Goal: Participate in discussion: Engage in conversation with other users on a specific topic

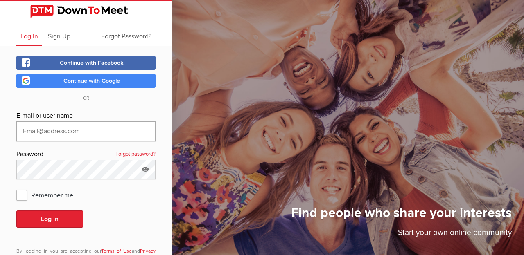
click at [54, 129] on input "text" at bounding box center [85, 132] width 139 height 20
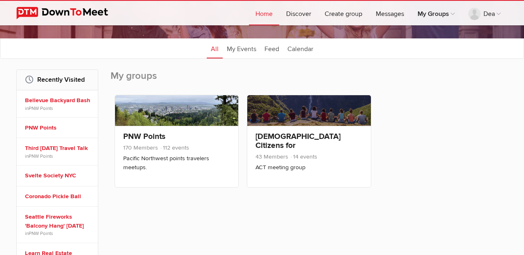
scroll to position [86, 0]
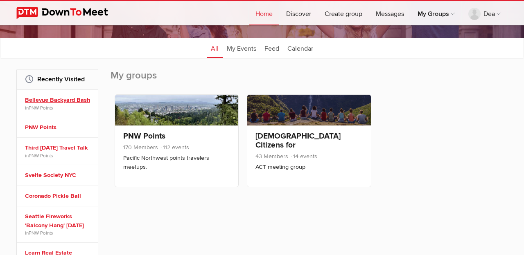
click at [73, 100] on link "Bellevue Backyard Bash" at bounding box center [58, 100] width 67 height 9
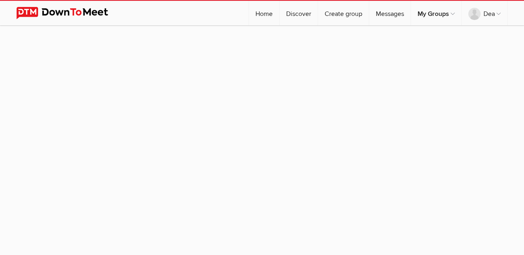
click at [297, 90] on sp-group-item at bounding box center [262, 140] width 524 height 230
click at [264, 14] on link "Home" at bounding box center [264, 13] width 30 height 25
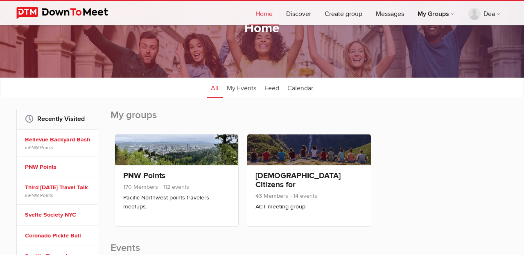
scroll to position [70, 0]
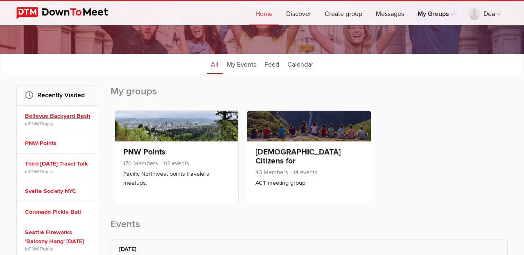
click at [44, 115] on link "Bellevue Backyard Bash" at bounding box center [58, 116] width 67 height 9
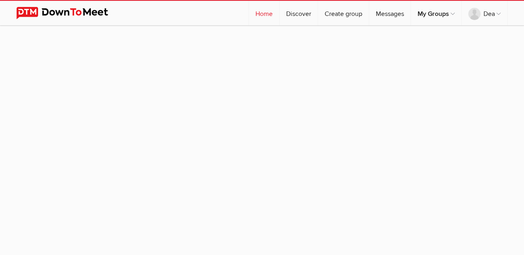
click at [268, 12] on link "Home" at bounding box center [264, 13] width 30 height 25
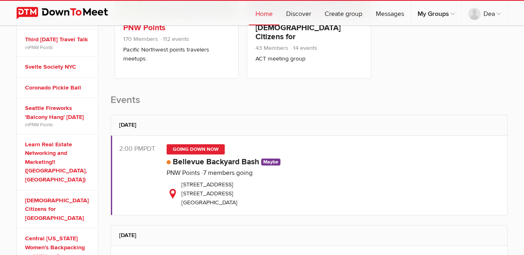
scroll to position [194, 0]
click at [246, 160] on link "Bellevue Backyard Bash" at bounding box center [216, 163] width 86 height 10
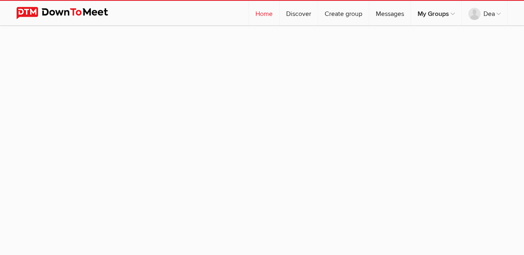
click at [258, 9] on link "Home" at bounding box center [264, 13] width 30 height 25
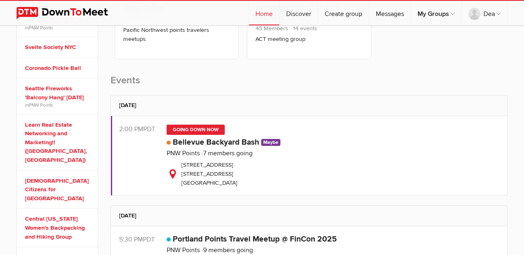
scroll to position [214, 0]
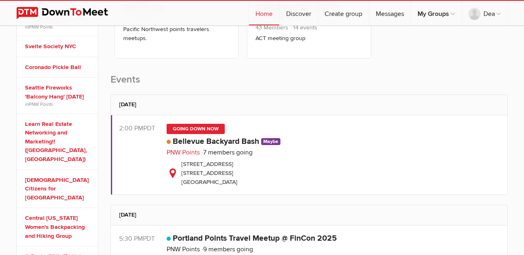
click at [185, 149] on link "PNW Points" at bounding box center [183, 153] width 33 height 8
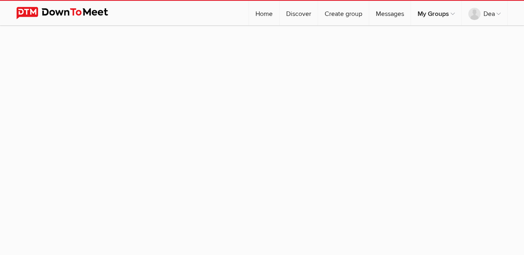
click at [302, 63] on sp-group-item at bounding box center [262, 140] width 524 height 230
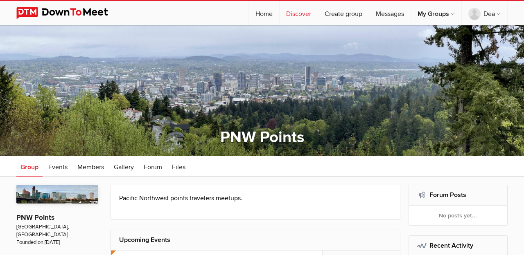
click at [133, 128] on div "PNW Points" at bounding box center [262, 138] width 300 height 20
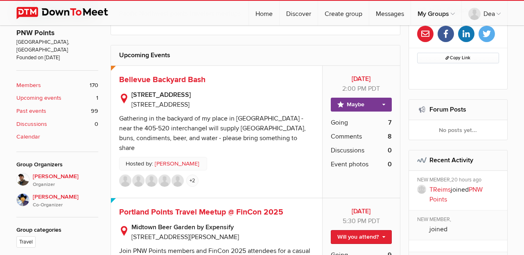
scroll to position [193, 0]
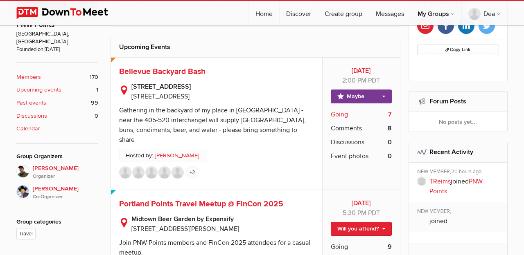
click at [388, 113] on b "7" at bounding box center [390, 115] width 4 height 10
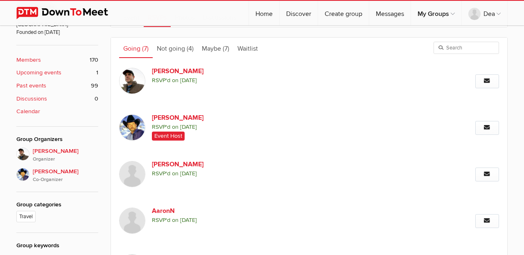
scroll to position [213, 0]
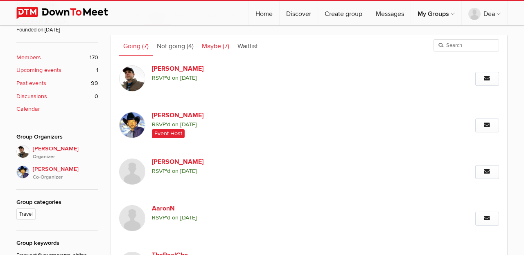
click at [214, 46] on link "Maybe (7)" at bounding box center [216, 45] width 36 height 20
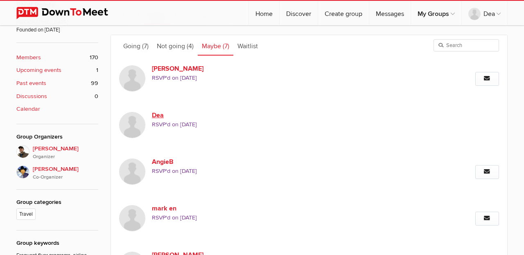
click at [154, 112] on link "Dea" at bounding box center [222, 116] width 140 height 10
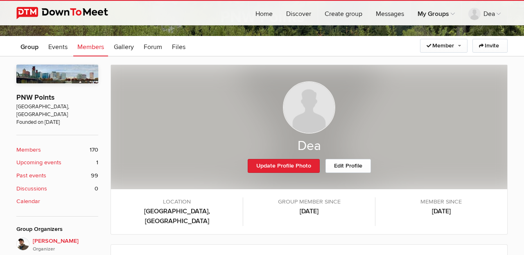
scroll to position [120, 0]
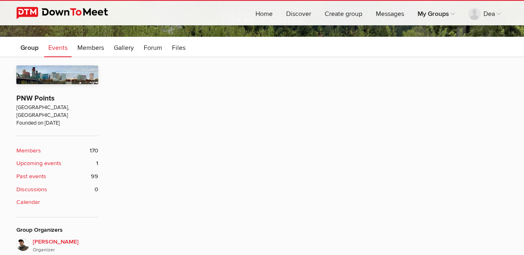
scroll to position [213, 0]
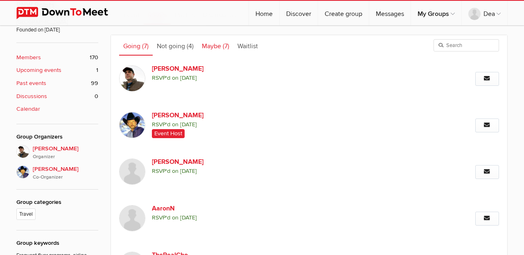
click at [226, 42] on span "(7)" at bounding box center [226, 46] width 7 height 8
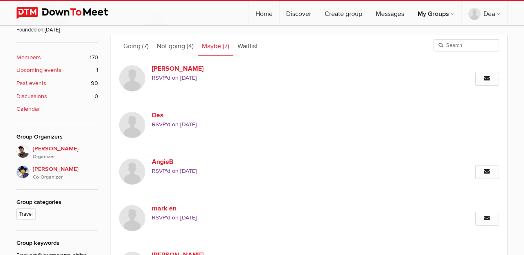
click at [141, 111] on div "Dea RSVP'd on [DATE]" at bounding box center [252, 125] width 266 height 47
click at [160, 112] on link "Dea" at bounding box center [222, 116] width 140 height 10
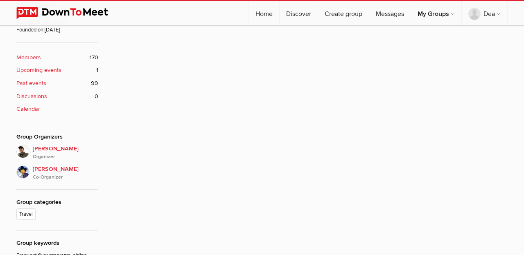
scroll to position [156, 0]
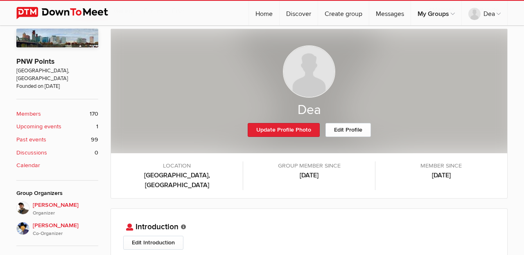
scroll to position [213, 0]
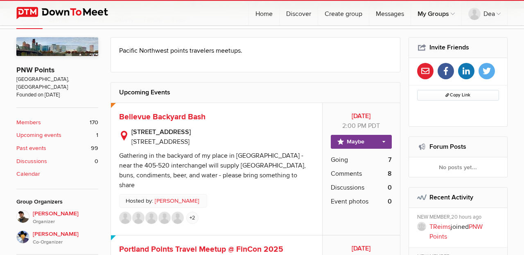
scroll to position [149, 0]
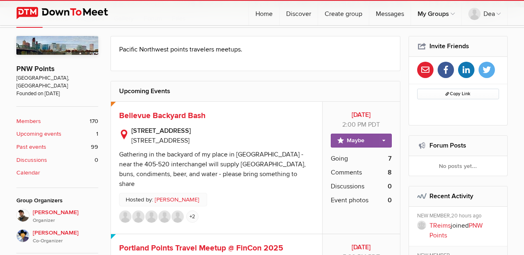
click at [384, 140] on link "Maybe" at bounding box center [361, 141] width 61 height 14
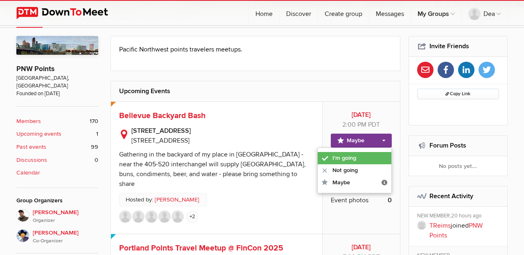
click at [359, 158] on link "I'm going" at bounding box center [355, 158] width 74 height 12
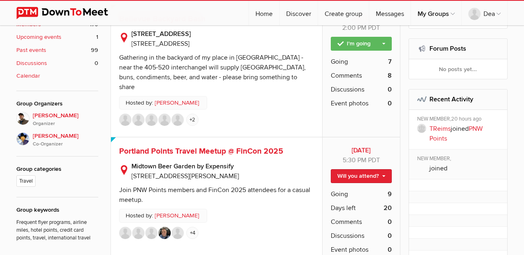
scroll to position [244, 0]
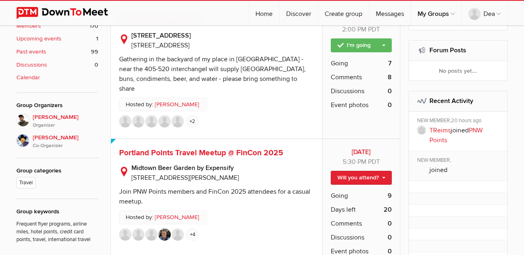
click at [370, 74] on li "Comments 8" at bounding box center [361, 77] width 61 height 14
click at [386, 78] on li "Comments 8" at bounding box center [361, 77] width 61 height 14
click at [334, 75] on span "Comments" at bounding box center [346, 77] width 31 height 10
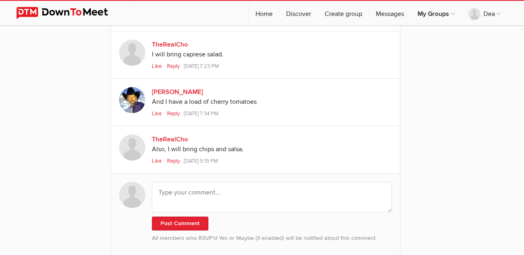
scroll to position [858, 0]
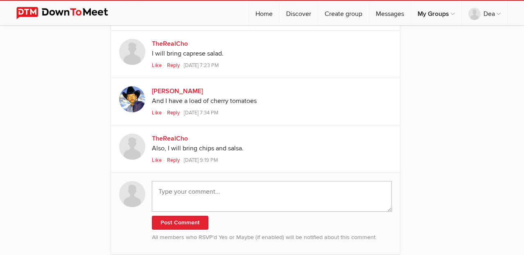
click at [202, 189] on textarea at bounding box center [272, 196] width 240 height 31
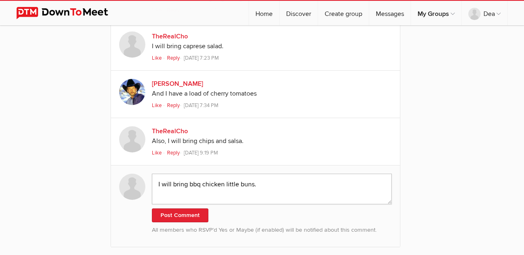
scroll to position [863, 0]
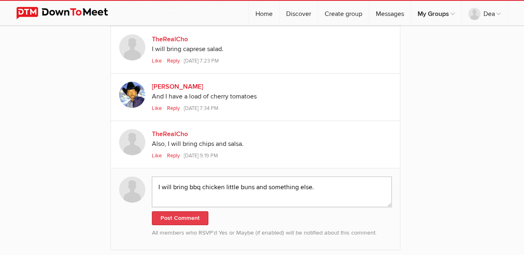
type textarea "I will bring bbq chicken little buns and something else."
click at [179, 218] on button "Post Comment" at bounding box center [180, 219] width 56 height 14
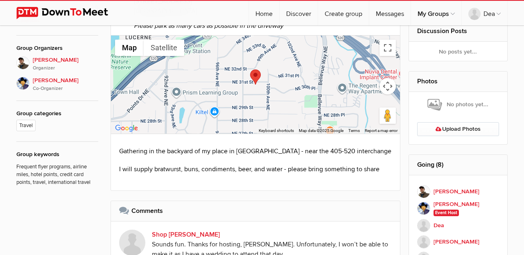
scroll to position [291, 0]
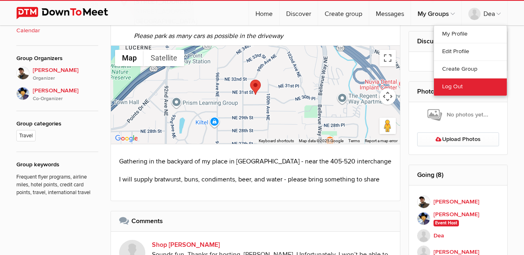
click at [454, 86] on link "Log Out" at bounding box center [470, 87] width 73 height 18
